Goal: Information Seeking & Learning: Learn about a topic

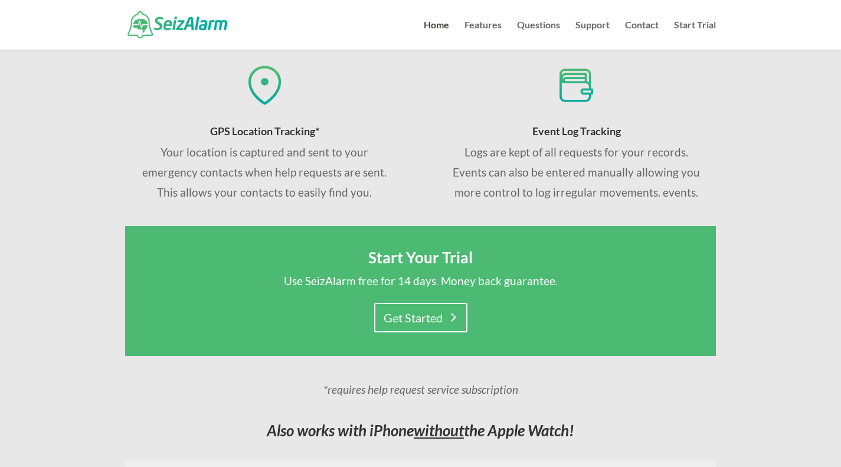
scroll to position [758, 0]
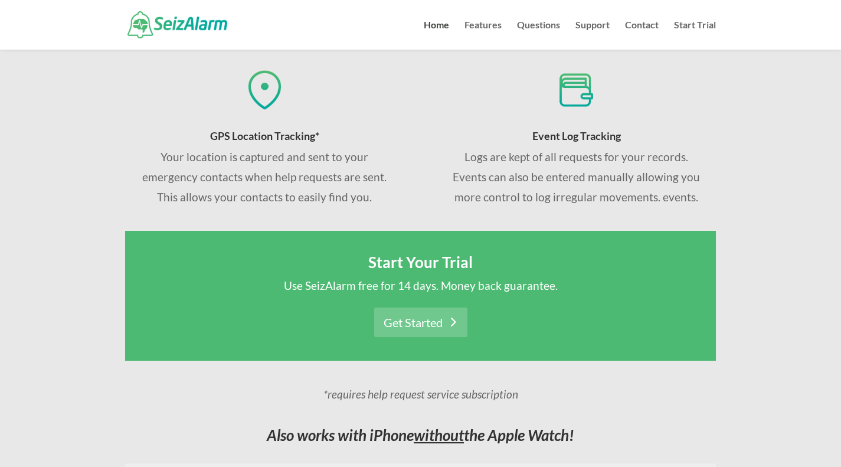
click at [415, 328] on link "Get Started" at bounding box center [420, 322] width 93 height 30
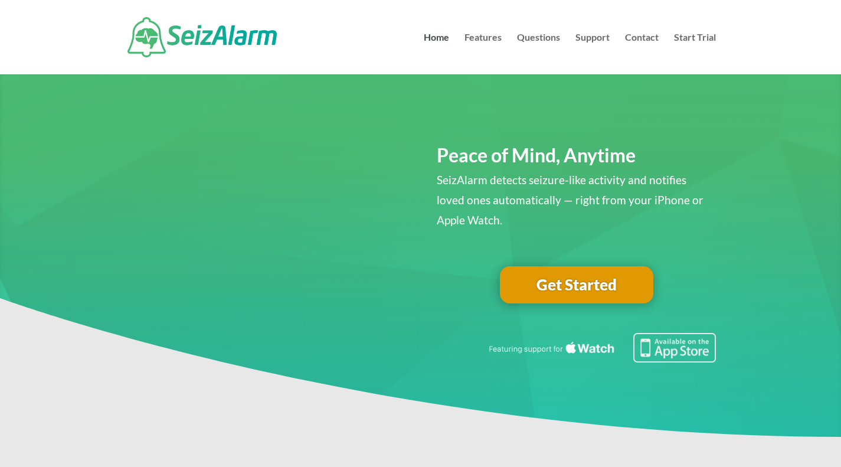
scroll to position [758, 0]
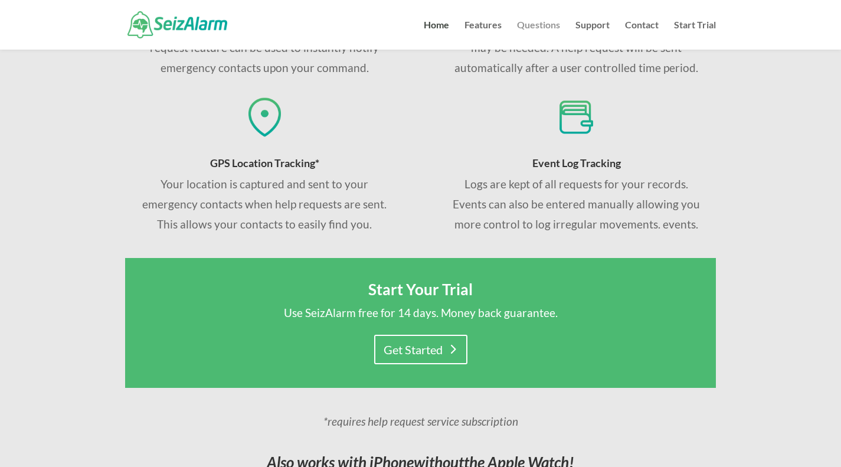
click at [533, 25] on link "Questions" at bounding box center [538, 35] width 43 height 29
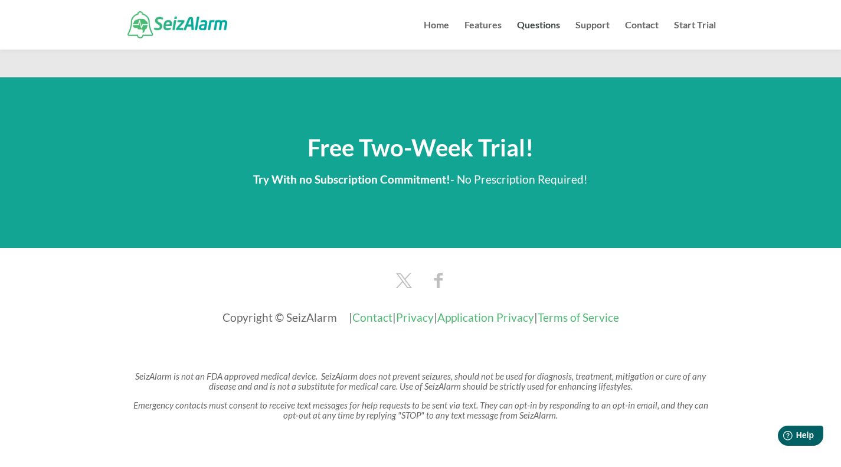
scroll to position [1932, 0]
